Goal: Information Seeking & Learning: Learn about a topic

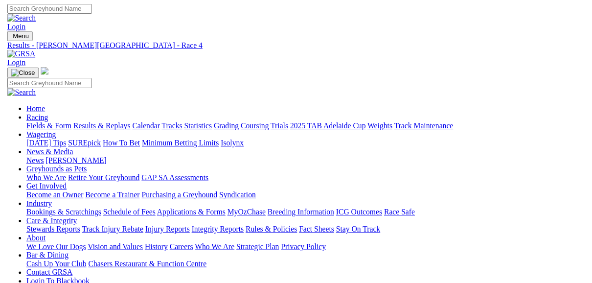
scroll to position [235, 0]
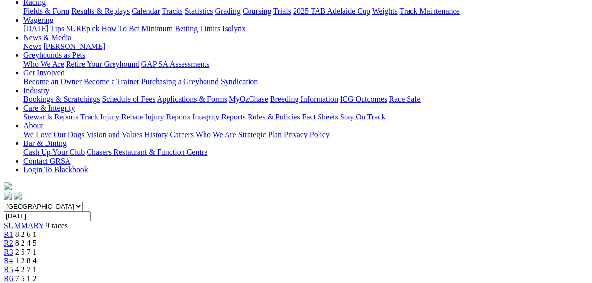
scroll to position [117, 0]
click at [13, 265] on span "R5" at bounding box center [8, 269] width 9 height 8
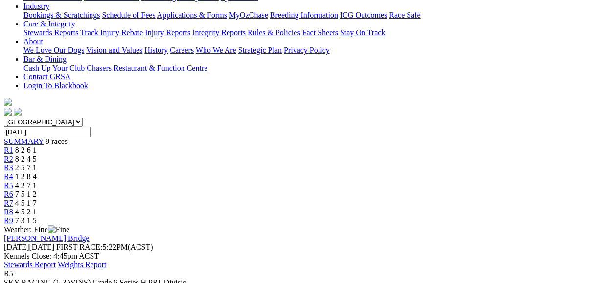
scroll to position [196, 0]
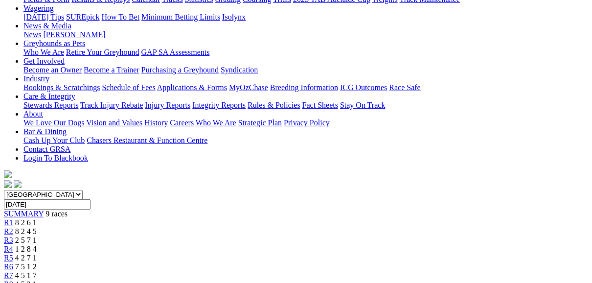
scroll to position [117, 0]
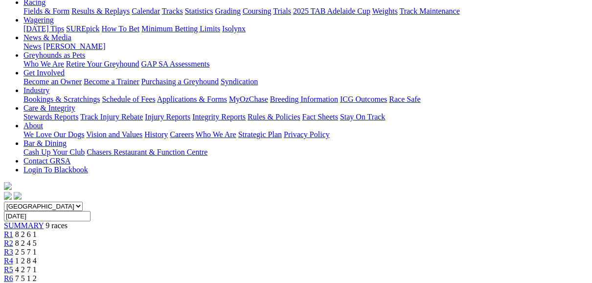
click at [13, 274] on span "R6" at bounding box center [8, 278] width 9 height 8
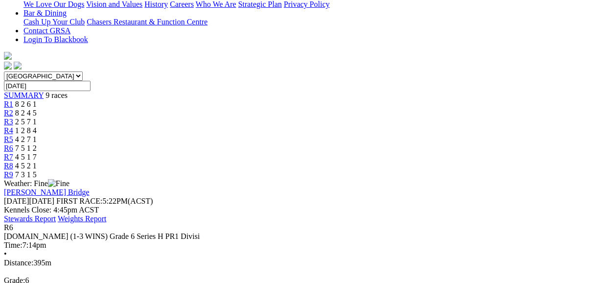
scroll to position [235, 0]
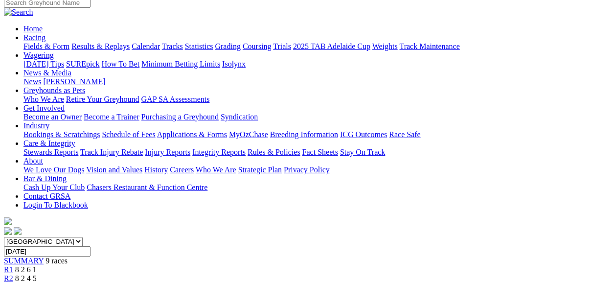
scroll to position [78, 0]
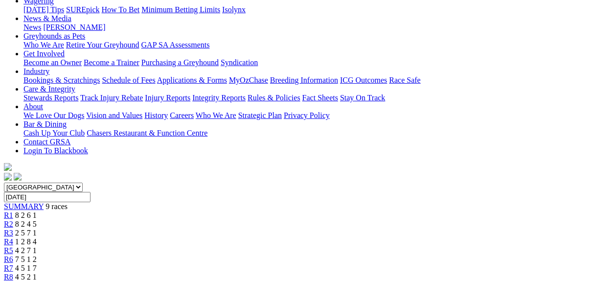
scroll to position [117, 0]
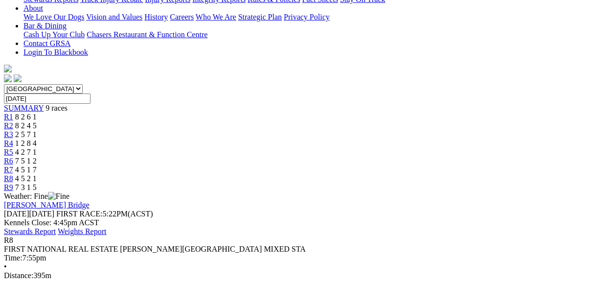
scroll to position [235, 0]
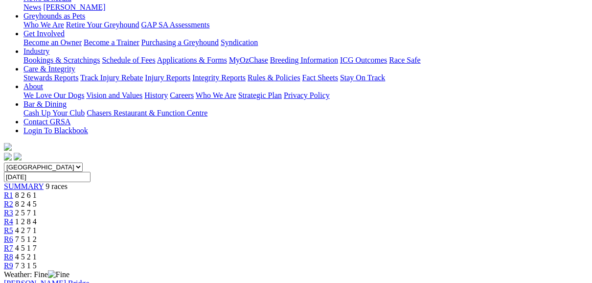
scroll to position [117, 0]
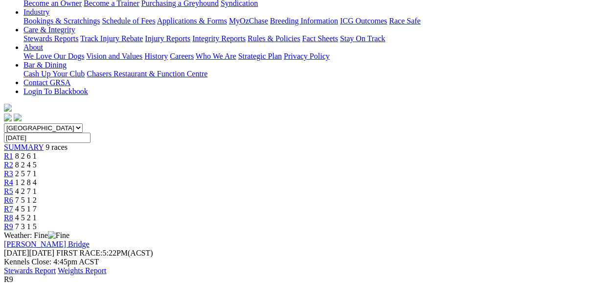
scroll to position [235, 0]
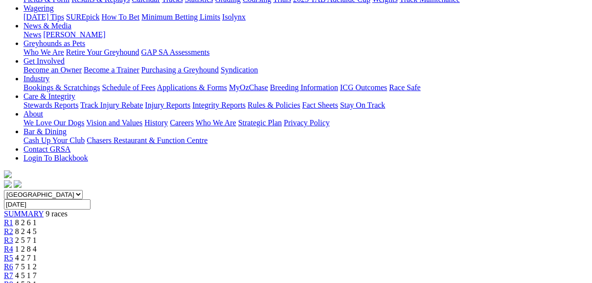
scroll to position [117, 0]
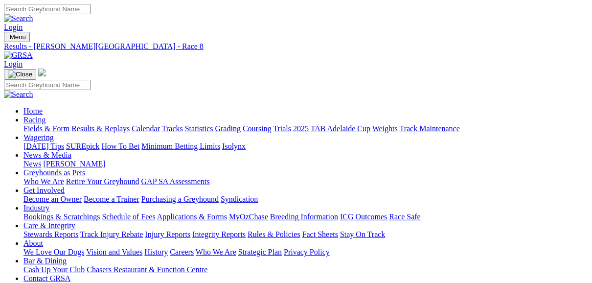
click at [50, 124] on link "Fields & Form" at bounding box center [46, 128] width 46 height 8
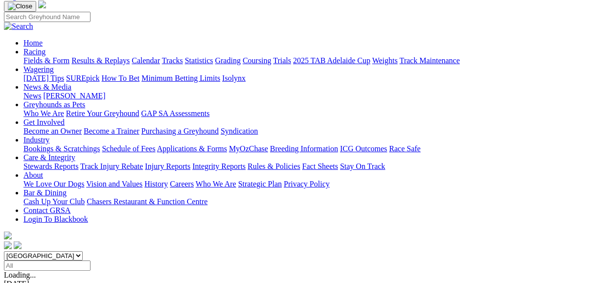
scroll to position [78, 0]
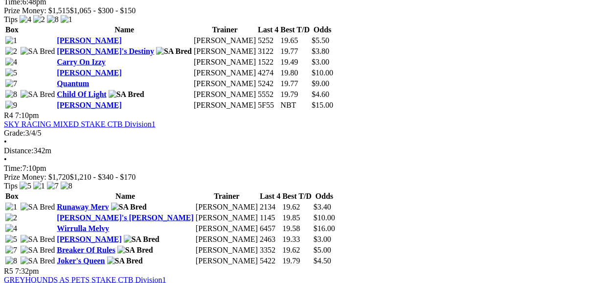
scroll to position [939, 0]
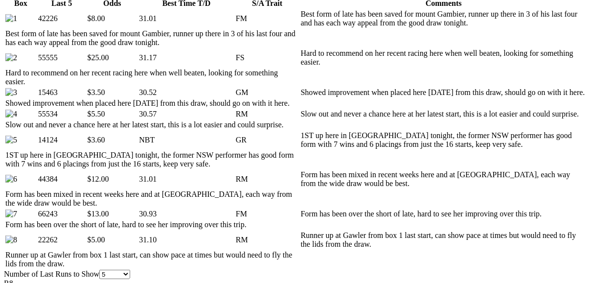
scroll to position [469, 0]
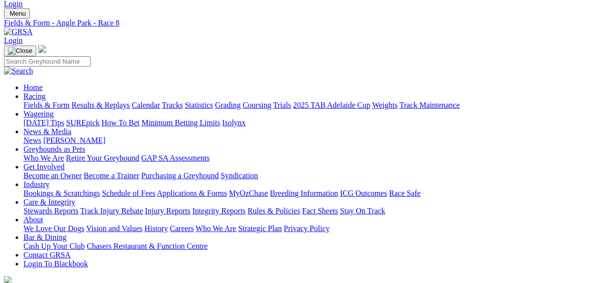
scroll to position [0, 0]
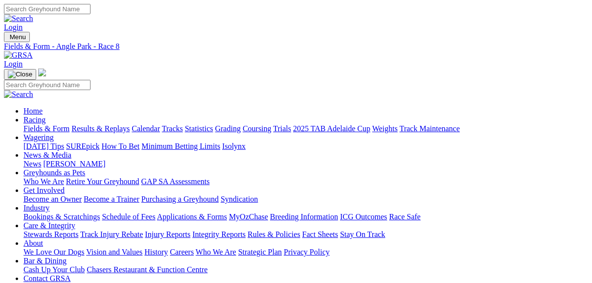
click at [52, 124] on link "Fields & Form" at bounding box center [46, 128] width 46 height 8
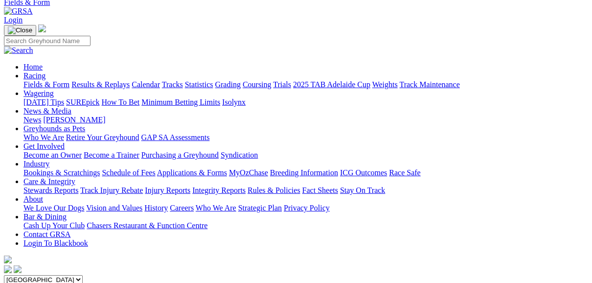
scroll to position [78, 0]
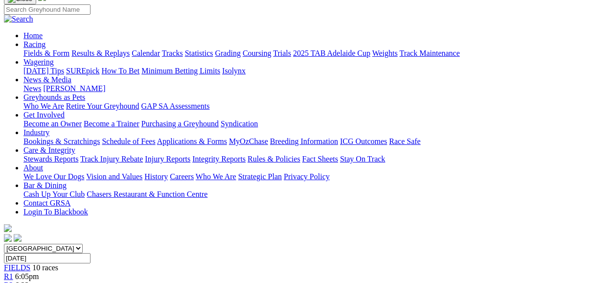
scroll to position [78, 0]
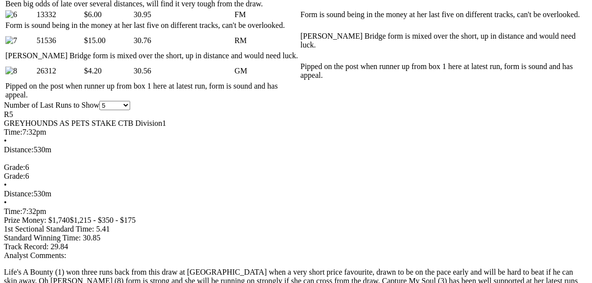
scroll to position [665, 0]
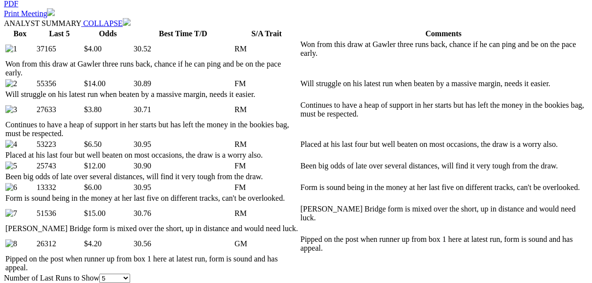
scroll to position [469, 0]
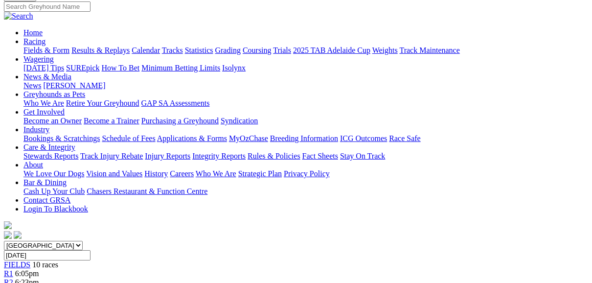
scroll to position [0, 0]
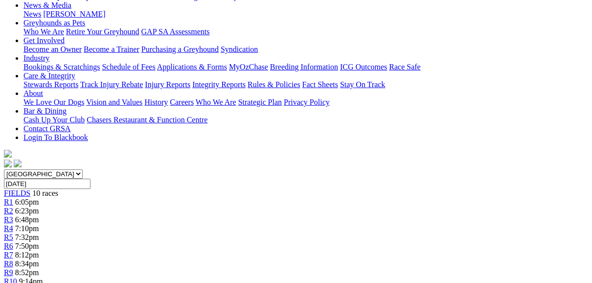
scroll to position [117, 0]
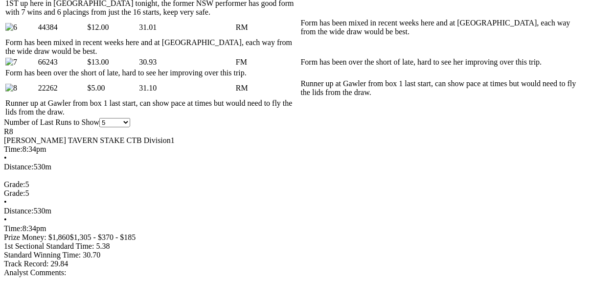
scroll to position [704, 0]
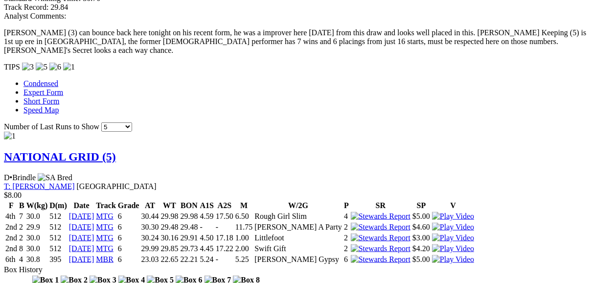
scroll to position [939, 0]
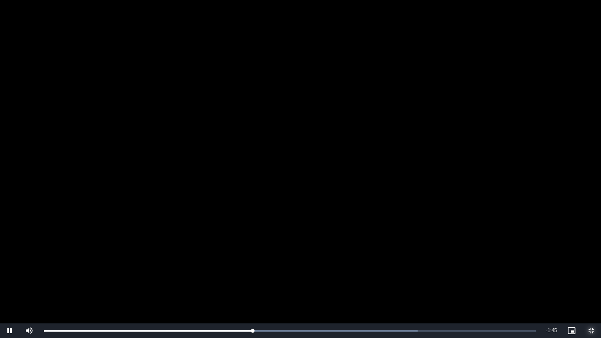
click at [590, 282] on span "Video Player" at bounding box center [591, 331] width 20 height 0
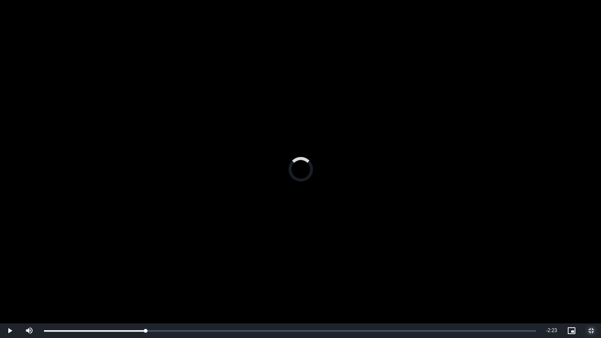
drag, startPoint x: 214, startPoint y: 329, endPoint x: 82, endPoint y: 311, distance: 132.8
click at [82, 282] on div "To view this video please enable JavaScript, and consider upgrading to a web br…" at bounding box center [300, 169] width 601 height 338
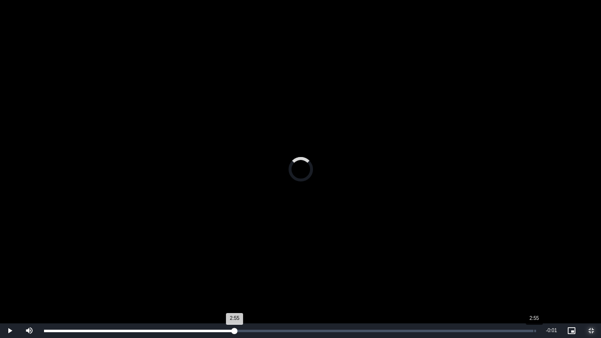
click at [533, 282] on div "Loaded : 0.00% 2:55 2:55" at bounding box center [290, 330] width 502 height 15
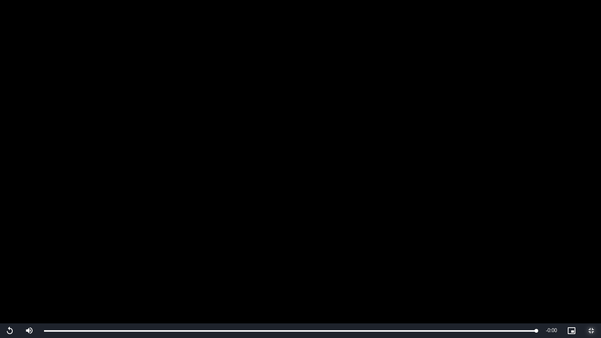
click at [591, 282] on span "Video Player" at bounding box center [591, 331] width 20 height 0
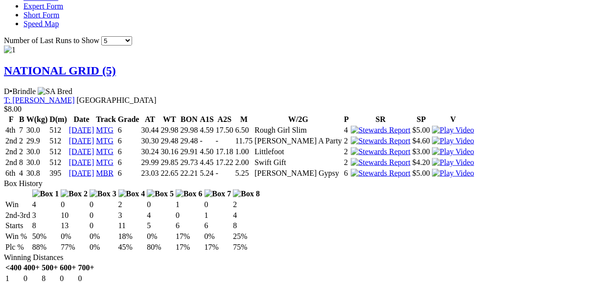
scroll to position [1017, 0]
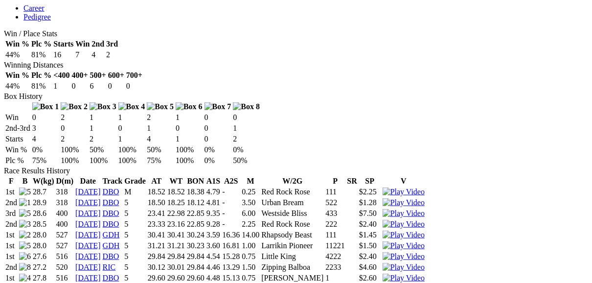
scroll to position [548, 0]
